Goal: Task Accomplishment & Management: Use online tool/utility

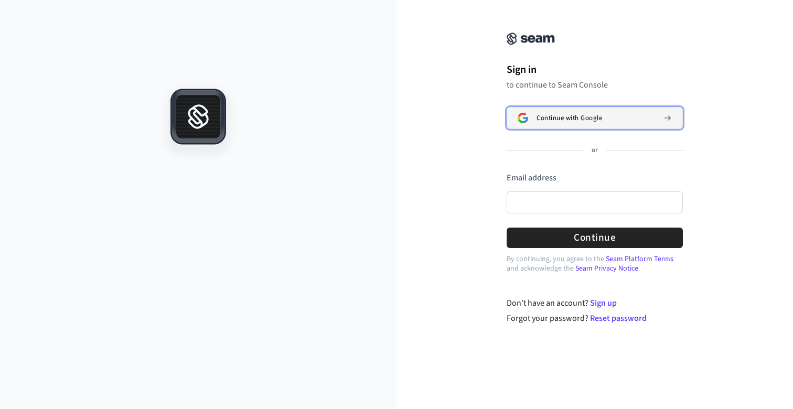
click at [568, 111] on button "Continue with Google" at bounding box center [595, 118] width 176 height 22
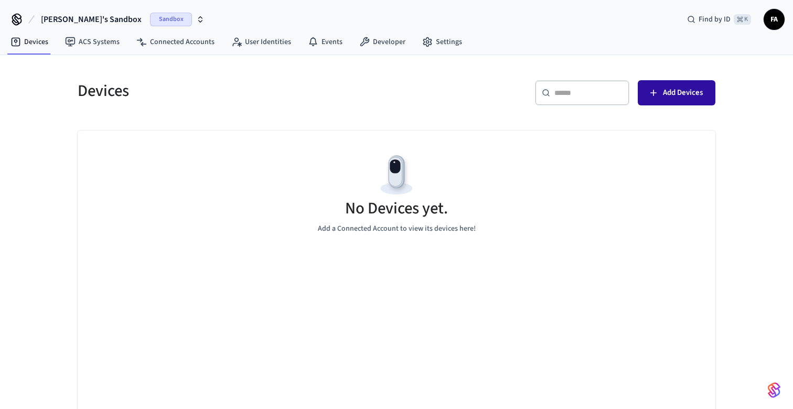
click at [667, 92] on span "Add Devices" at bounding box center [683, 93] width 40 height 14
click at [677, 86] on span "Add Devices" at bounding box center [683, 93] width 40 height 14
click at [671, 83] on button "Add Devices" at bounding box center [677, 92] width 78 height 25
